Goal: Task Accomplishment & Management: Manage account settings

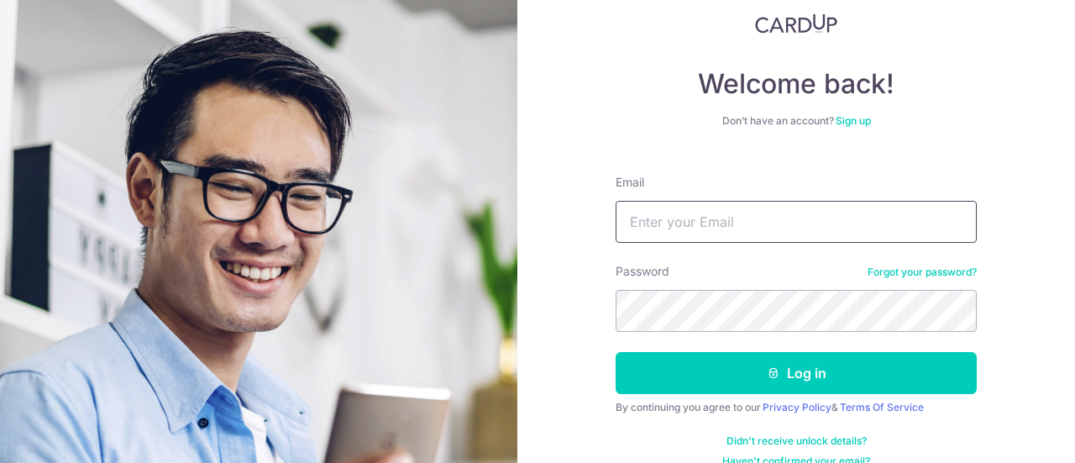
scroll to position [70, 0]
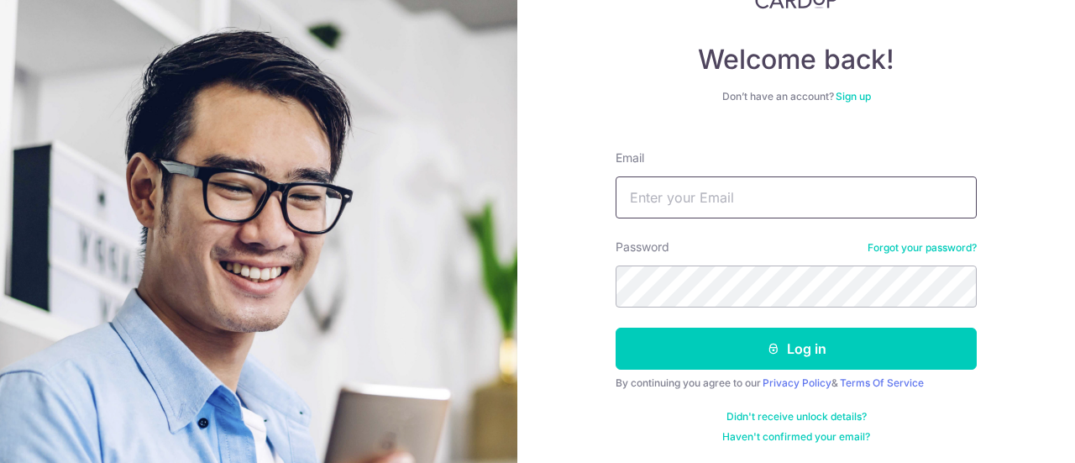
click at [728, 199] on input "Email" at bounding box center [796, 197] width 361 height 42
type input "[EMAIL_ADDRESS][DOMAIN_NAME]"
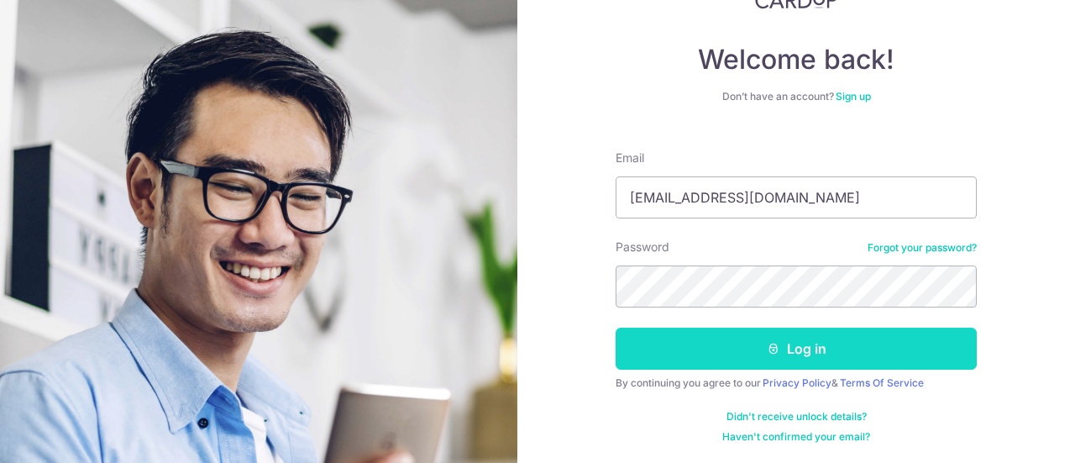
click at [733, 347] on button "Log in" at bounding box center [796, 349] width 361 height 42
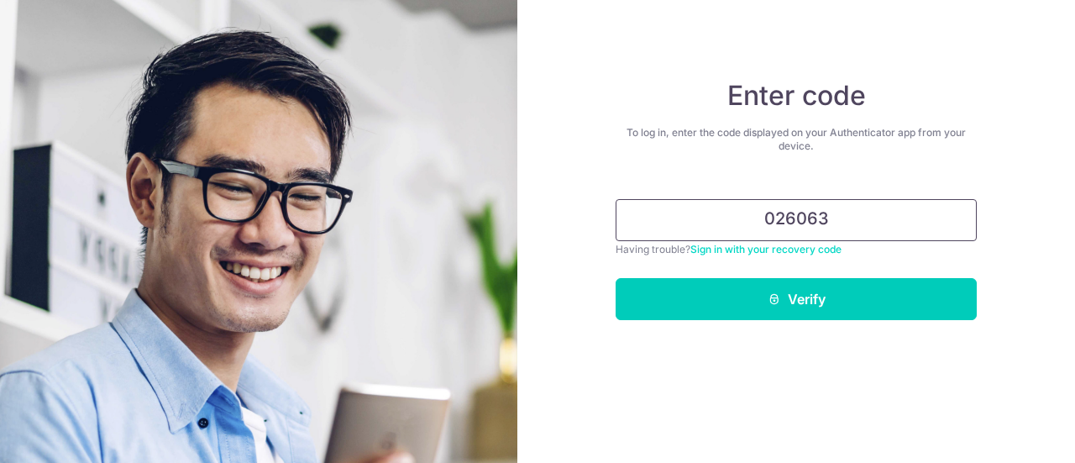
type input "026063"
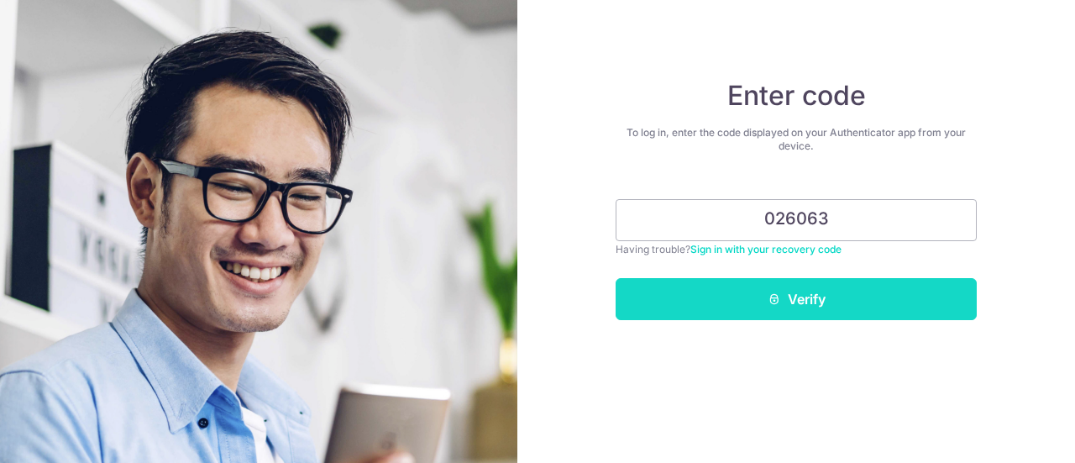
click at [761, 307] on button "Verify" at bounding box center [796, 299] width 361 height 42
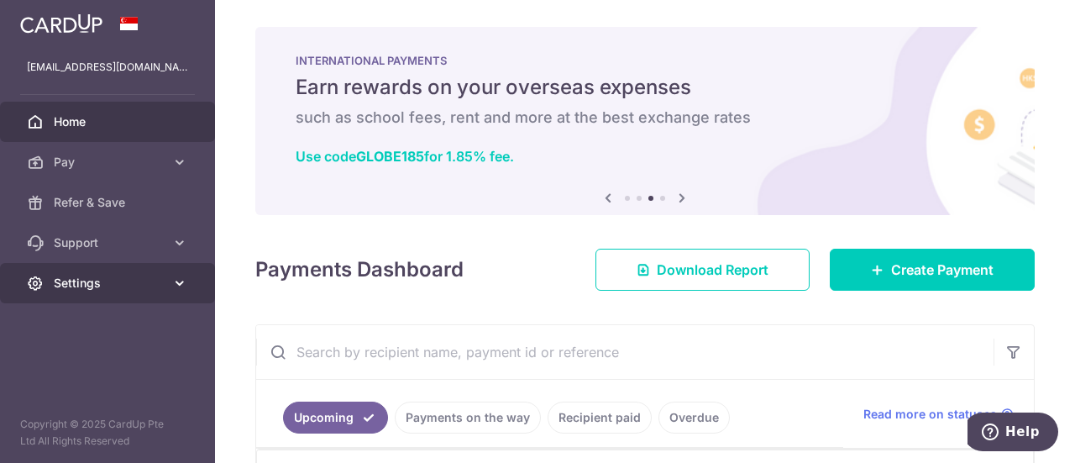
click at [183, 278] on icon at bounding box center [179, 283] width 17 height 17
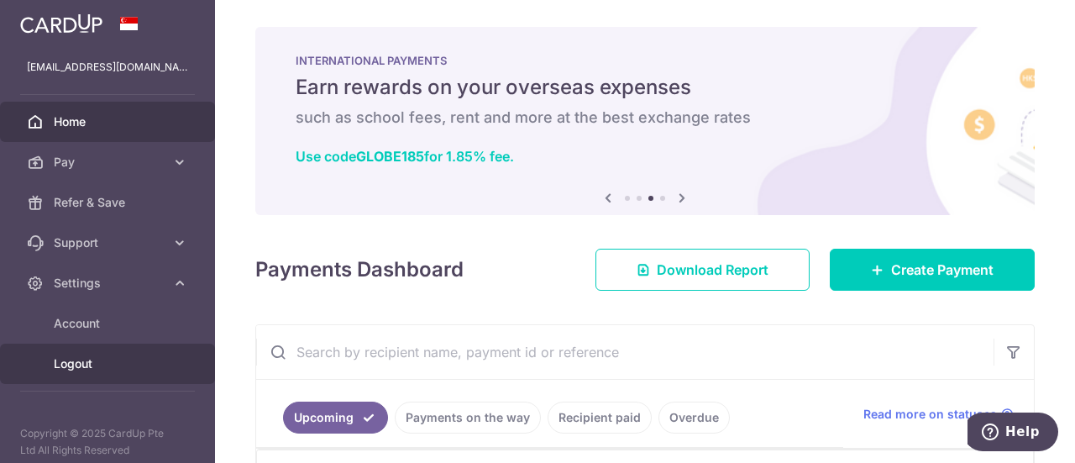
click at [77, 363] on span "Logout" at bounding box center [109, 363] width 111 height 17
